Goal: Task Accomplishment & Management: Manage account settings

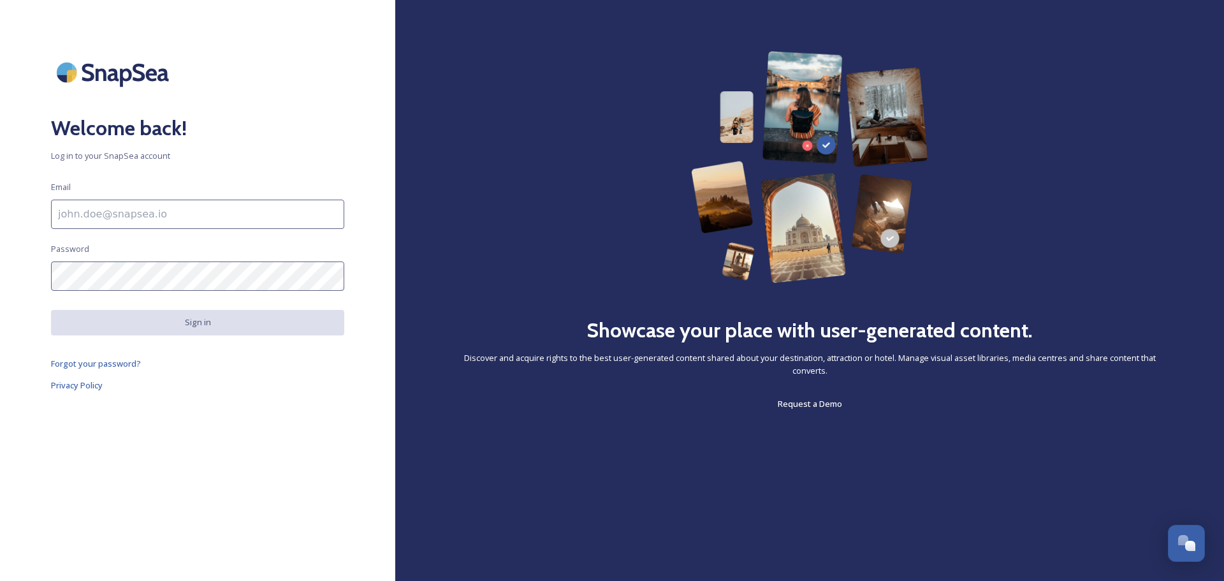
click at [174, 220] on input at bounding box center [197, 213] width 293 height 29
type input "[EMAIL_ADDRESS][DOMAIN_NAME]"
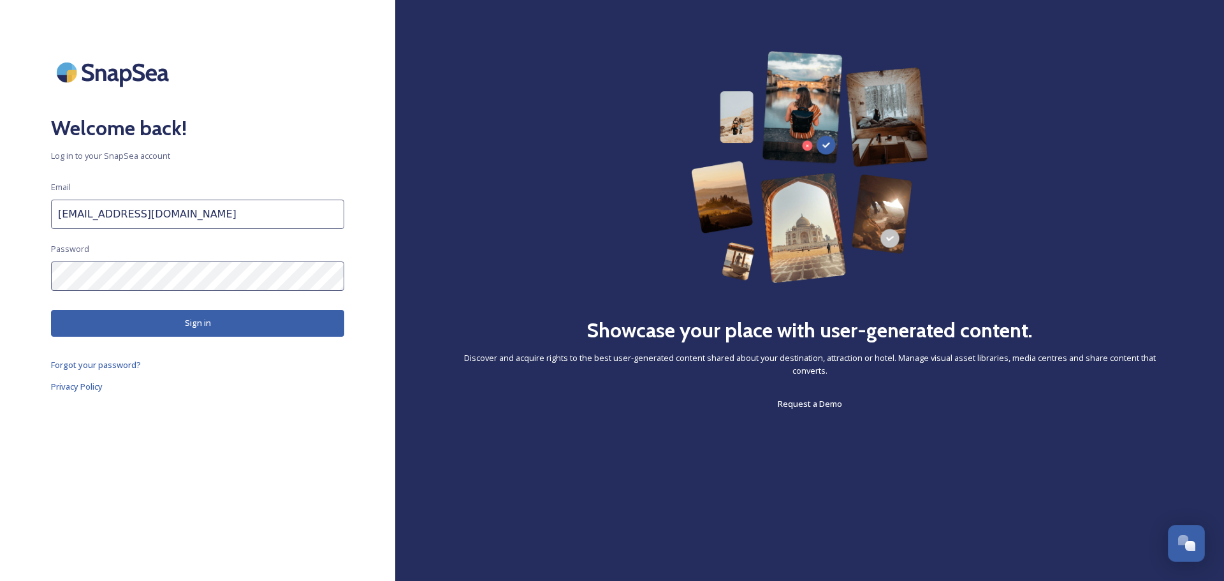
click at [177, 317] on button "Sign in" at bounding box center [197, 323] width 293 height 26
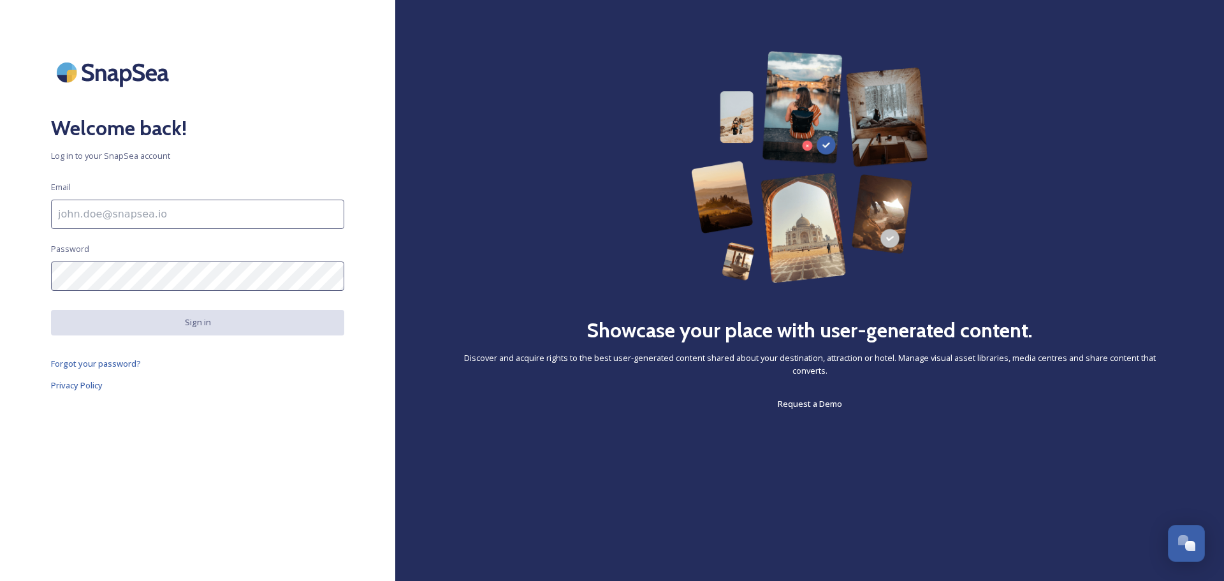
click at [196, 218] on input at bounding box center [197, 213] width 293 height 29
type input "[EMAIL_ADDRESS][DOMAIN_NAME]"
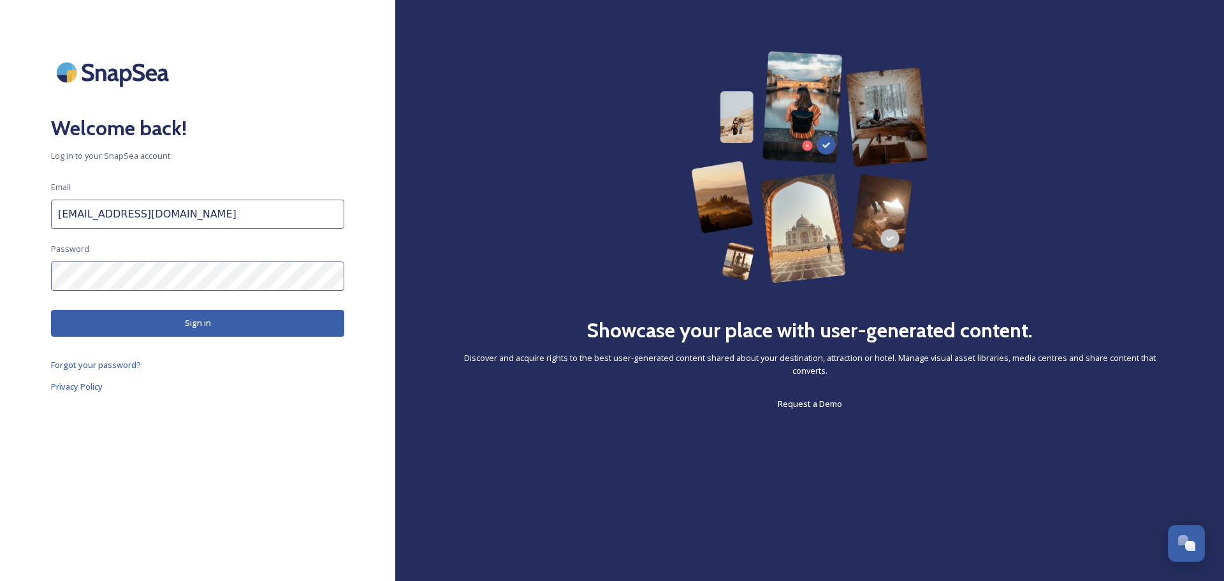
click at [175, 324] on button "Sign in" at bounding box center [197, 323] width 293 height 26
click at [214, 309] on div "Welcome back! Log in to your SnapSea account Email jhaverkamp@cstx.gov Password…" at bounding box center [197, 290] width 395 height 479
click at [213, 312] on button "Sign in" at bounding box center [197, 323] width 293 height 26
click at [213, 320] on button "Sign in" at bounding box center [197, 323] width 293 height 26
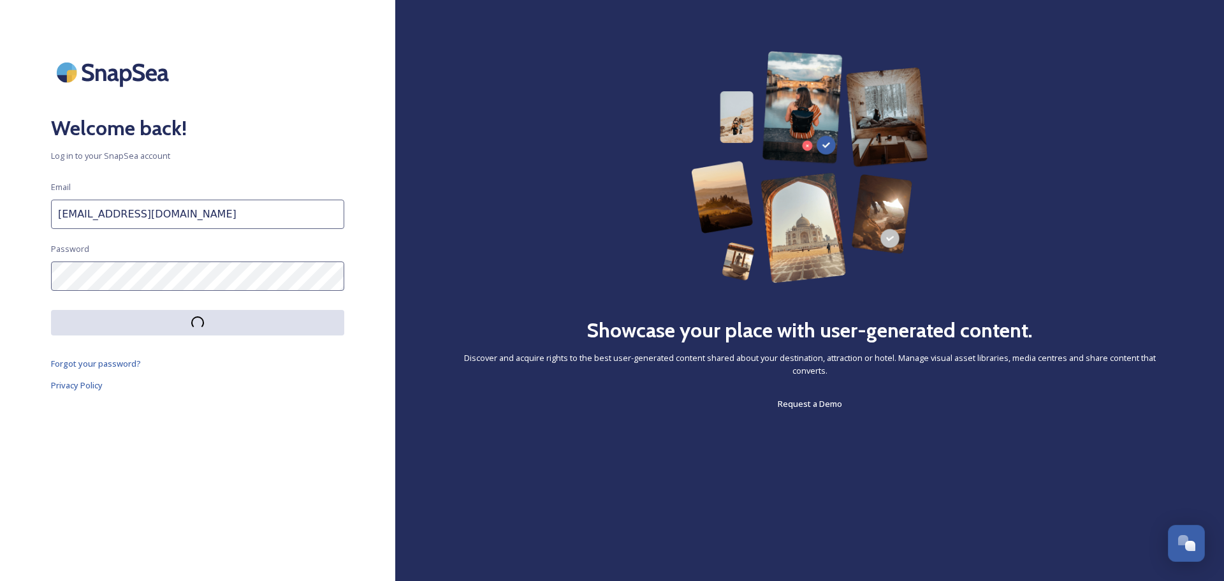
click at [213, 320] on button at bounding box center [197, 322] width 293 height 25
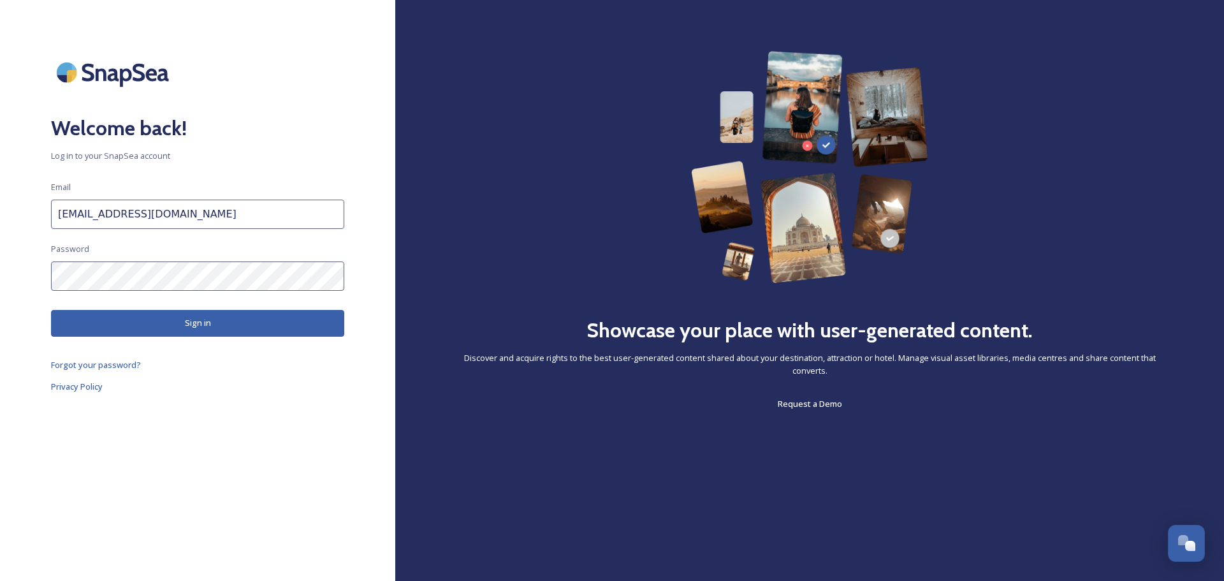
click at [213, 320] on button "Sign in" at bounding box center [197, 323] width 293 height 26
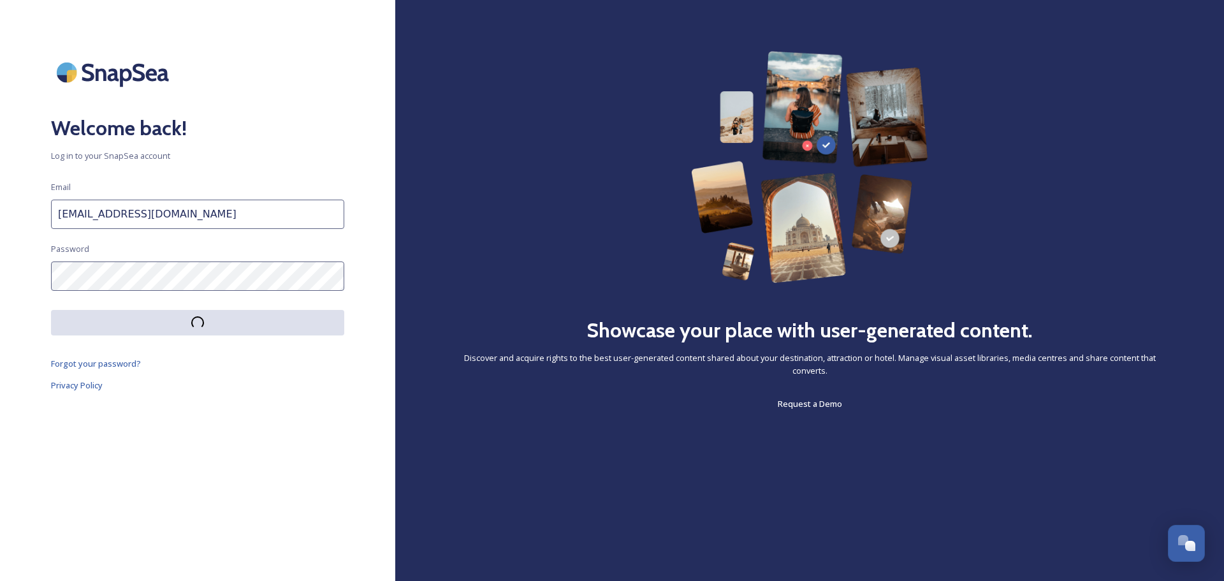
click at [213, 320] on button at bounding box center [197, 322] width 293 height 25
